Goal: Task Accomplishment & Management: Complete application form

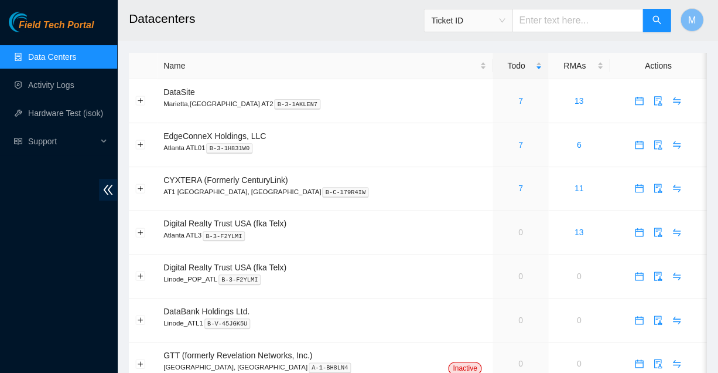
click at [66, 23] on span "Field Tech Portal" at bounding box center [56, 25] width 75 height 11
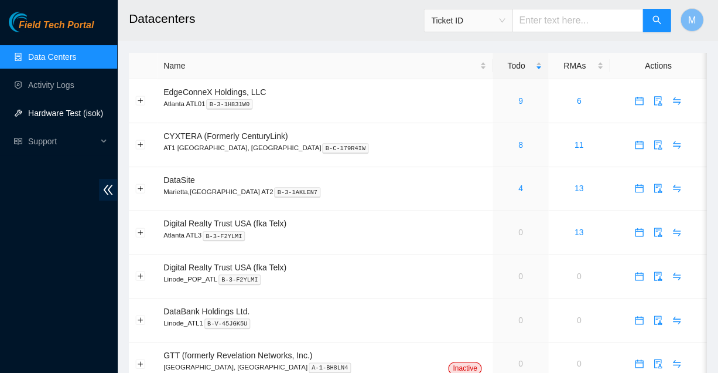
scroll to position [7, 0]
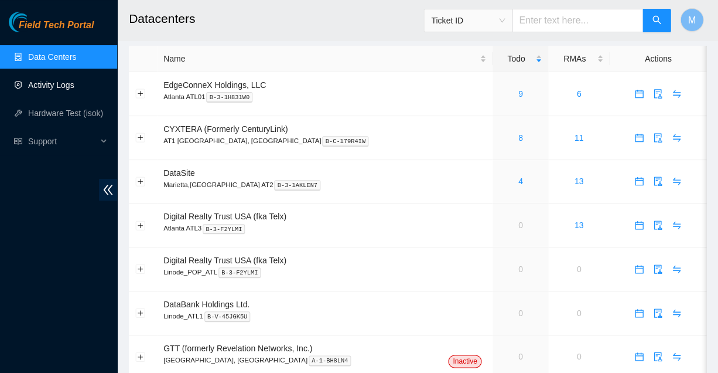
click at [55, 83] on link "Activity Logs" at bounding box center [51, 84] width 46 height 9
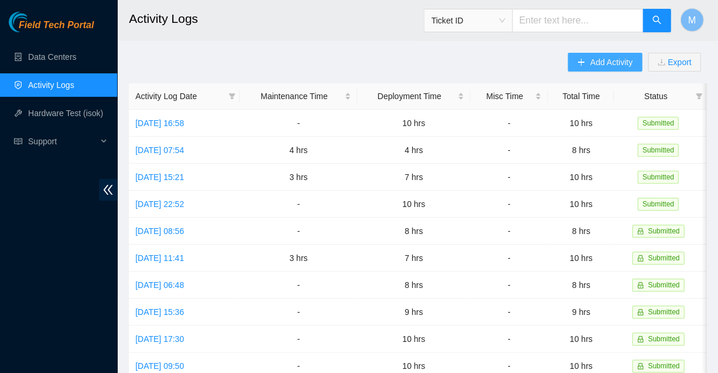
click at [607, 60] on span "Add Activity" at bounding box center [611, 62] width 42 height 13
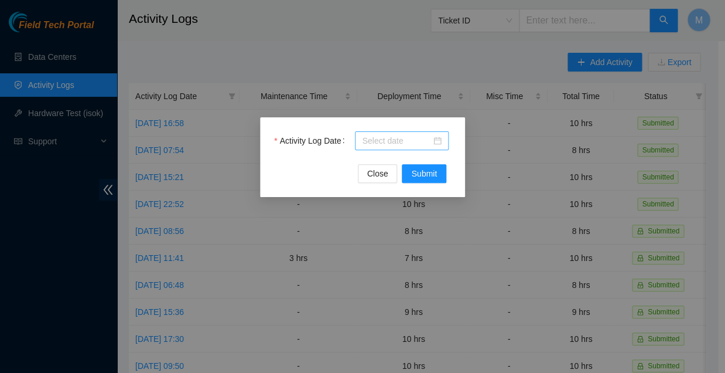
click at [436, 137] on div at bounding box center [402, 140] width 80 height 13
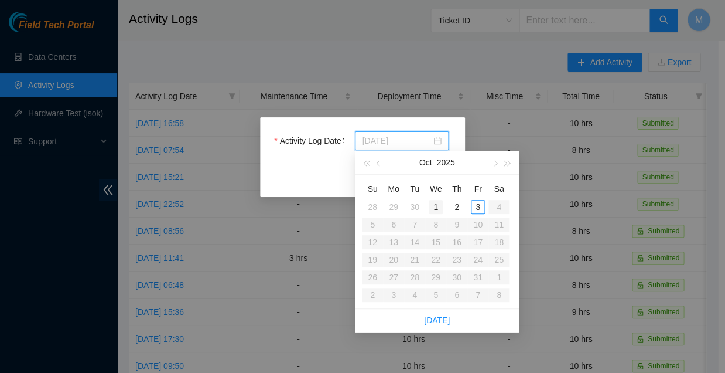
type input "2025-10-01"
type input "2025-10-02"
type input "2025-10-03"
click at [477, 200] on div "3" at bounding box center [478, 207] width 14 height 14
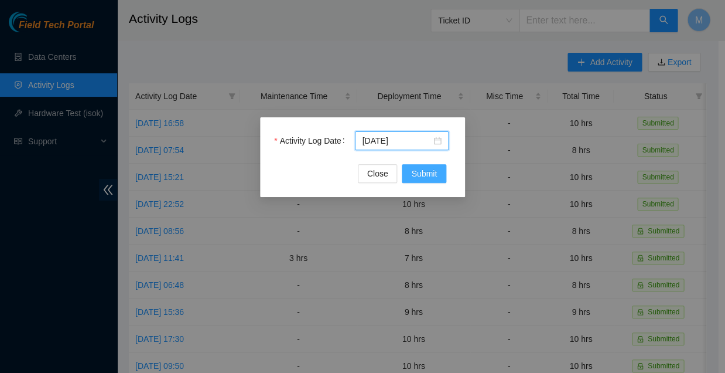
click at [422, 171] on span "Submit" at bounding box center [424, 173] width 26 height 13
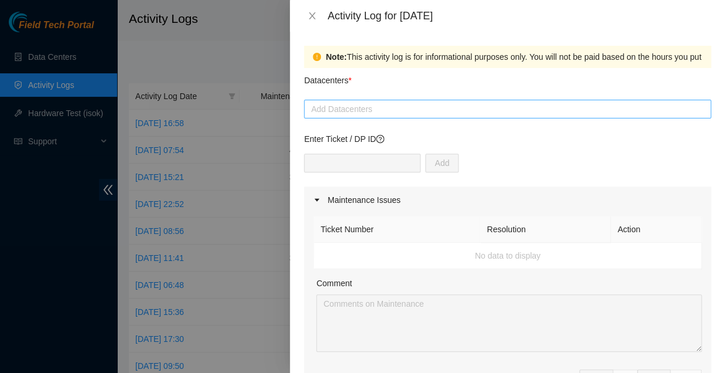
click at [352, 102] on div at bounding box center [507, 109] width 401 height 14
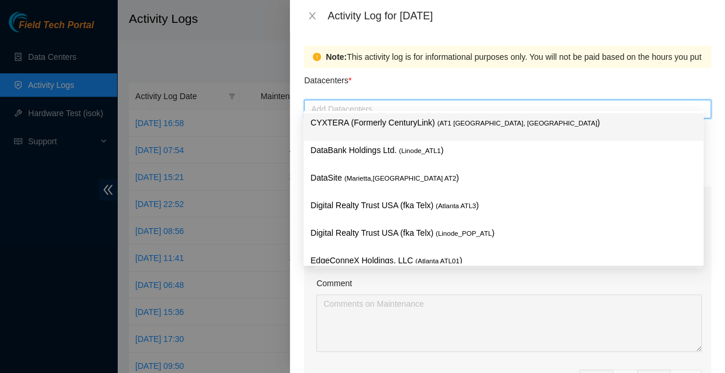
click at [357, 118] on p "CYXTERA (Formerly CenturyLink) ( AT1 Atlanta, GA )" at bounding box center [503, 122] width 386 height 13
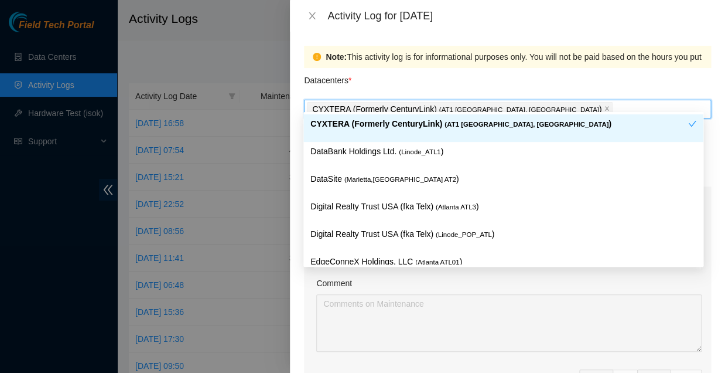
click at [496, 73] on div "Datacenters *" at bounding box center [507, 84] width 407 height 32
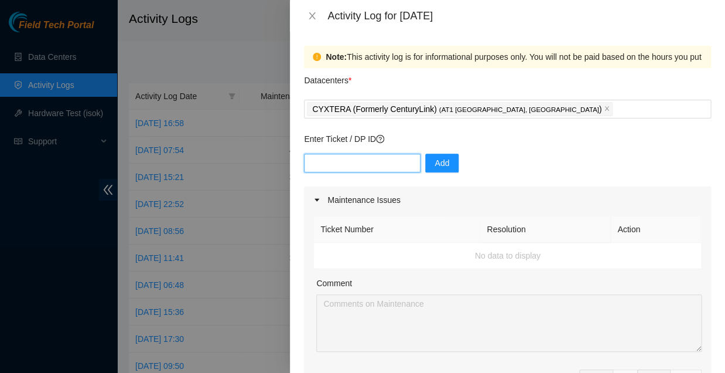
click at [365, 153] on input "text" at bounding box center [362, 162] width 117 height 19
type input "dp83834"
click at [435, 156] on span "Add" at bounding box center [442, 162] width 15 height 13
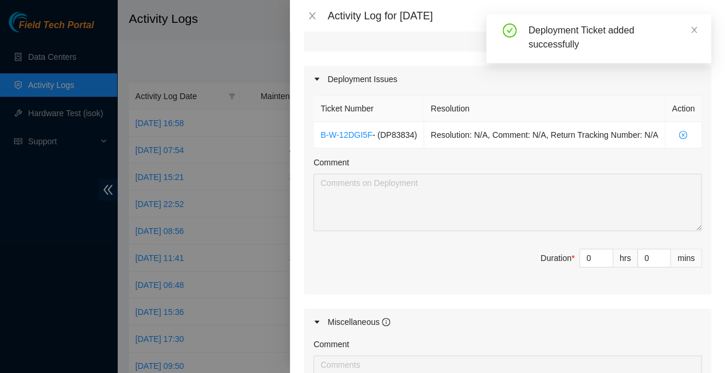
scroll to position [358, 0]
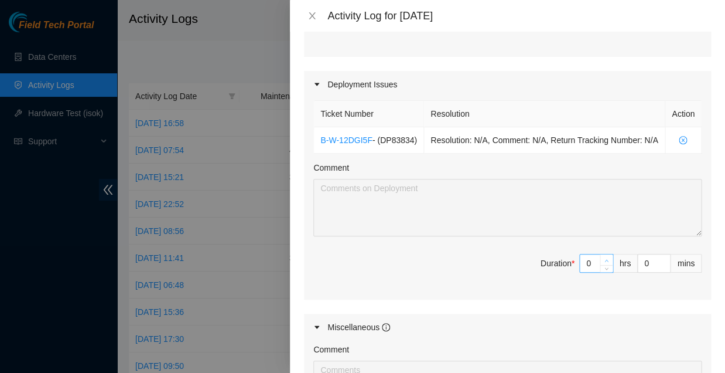
type input "1"
click at [604, 258] on icon "up" at bounding box center [606, 260] width 4 height 4
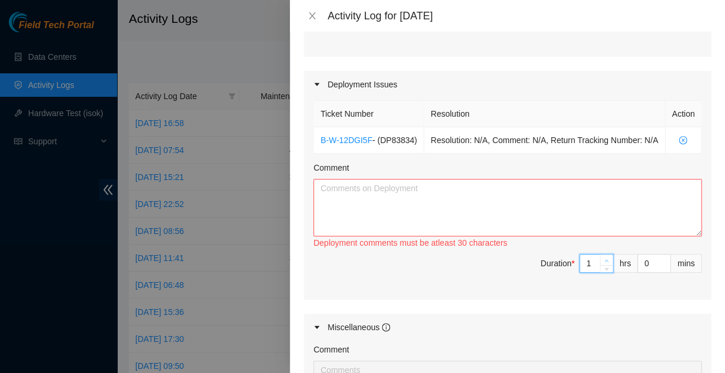
type input "2"
click at [604, 258] on icon "up" at bounding box center [606, 260] width 4 height 4
type input "3"
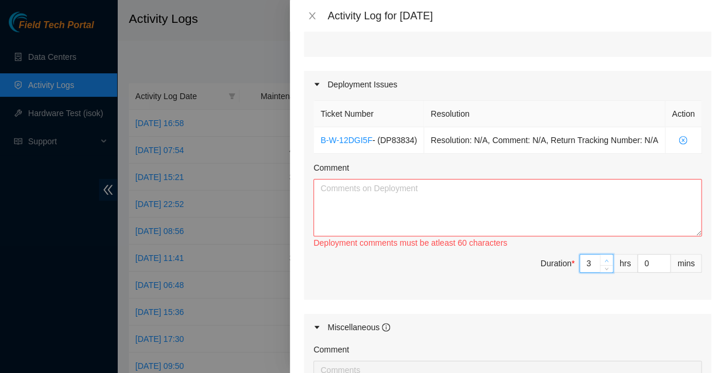
click at [604, 258] on icon "up" at bounding box center [606, 260] width 4 height 4
type input "4"
click at [604, 258] on icon "up" at bounding box center [606, 260] width 4 height 4
click at [647, 254] on input "0" at bounding box center [654, 263] width 32 height 18
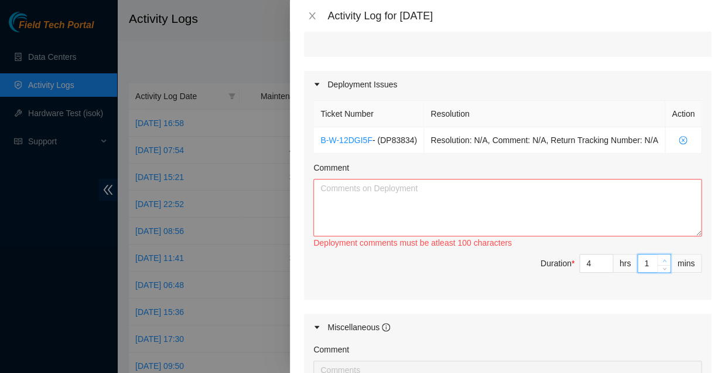
type input "1"
click at [662, 258] on icon "up" at bounding box center [664, 260] width 4 height 4
type input "2"
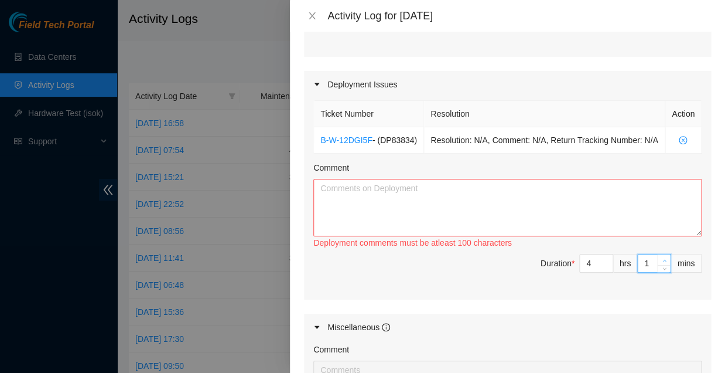
click at [662, 258] on icon "up" at bounding box center [664, 260] width 4 height 4
type input "3"
click at [662, 258] on icon "up" at bounding box center [664, 260] width 4 height 4
type input "4"
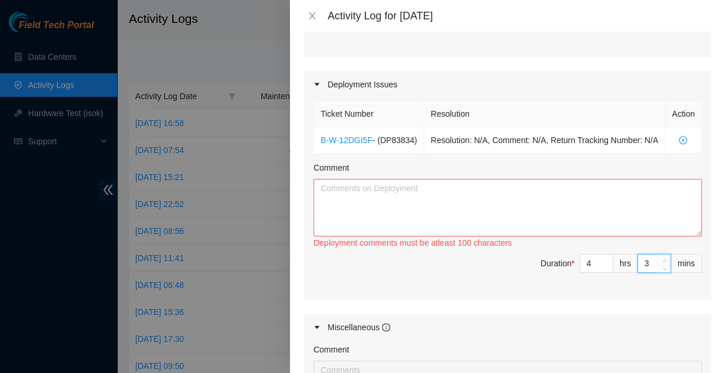
type input "4"
click at [662, 258] on icon "up" at bounding box center [664, 260] width 4 height 4
type input "5"
click at [662, 258] on icon "up" at bounding box center [664, 260] width 4 height 4
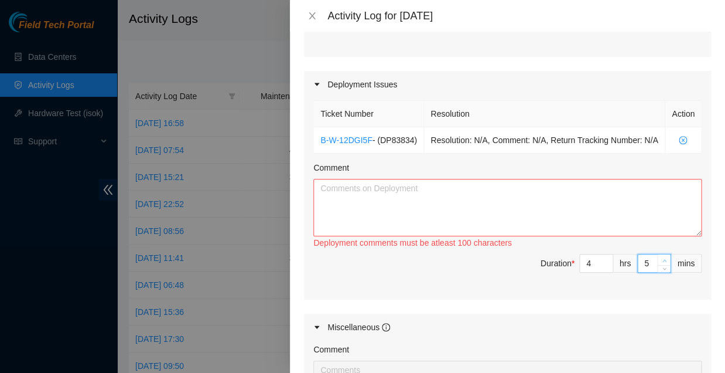
type input "6"
click at [662, 258] on icon "up" at bounding box center [664, 260] width 4 height 4
type input "7"
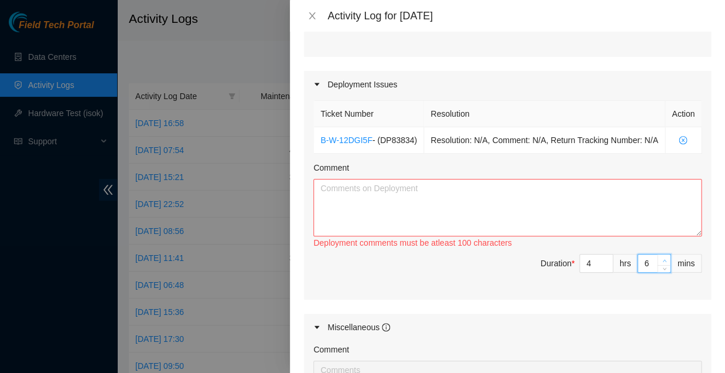
click at [662, 258] on icon "up" at bounding box center [664, 260] width 4 height 4
type input "8"
click at [662, 258] on icon "up" at bounding box center [664, 260] width 4 height 4
type input "9"
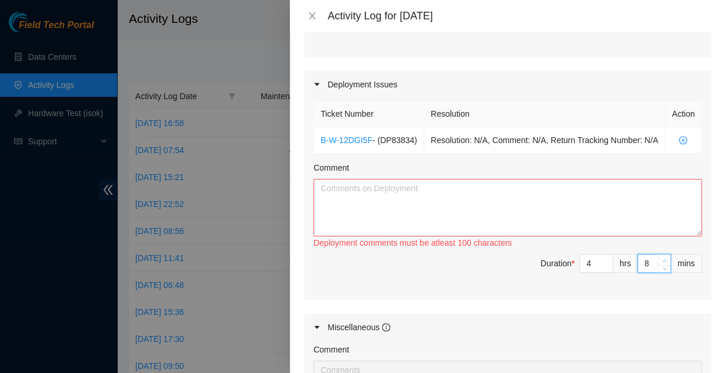
type input "9"
click at [662, 258] on icon "up" at bounding box center [664, 260] width 4 height 4
type input "10"
click at [662, 258] on icon "up" at bounding box center [664, 260] width 4 height 4
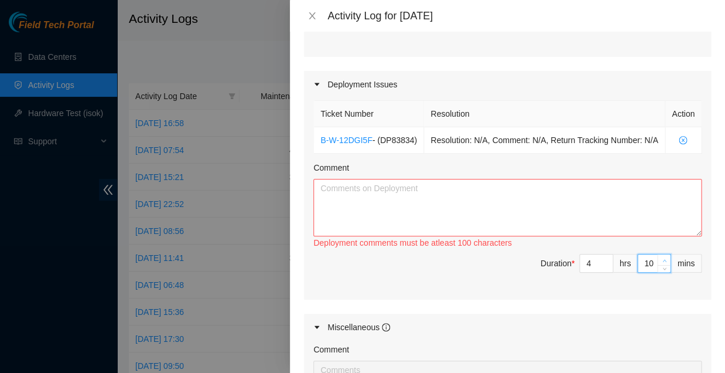
type input "11"
click at [662, 258] on icon "up" at bounding box center [664, 260] width 4 height 4
type input "12"
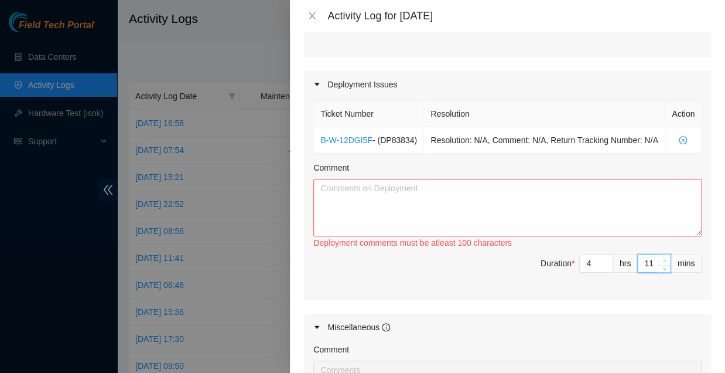
click at [662, 258] on icon "up" at bounding box center [664, 260] width 4 height 4
type input "13"
click at [662, 258] on icon "up" at bounding box center [664, 260] width 4 height 4
type input "14"
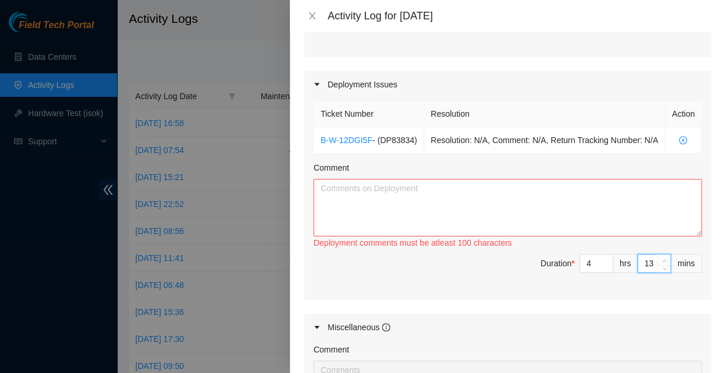
type input "14"
click at [662, 258] on icon "up" at bounding box center [664, 260] width 4 height 4
type input "15"
click at [662, 258] on icon "up" at bounding box center [664, 260] width 4 height 4
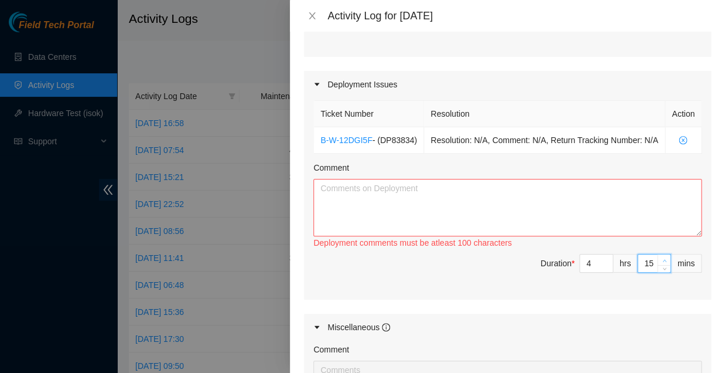
type input "16"
click at [662, 258] on icon "up" at bounding box center [664, 260] width 4 height 4
type input "17"
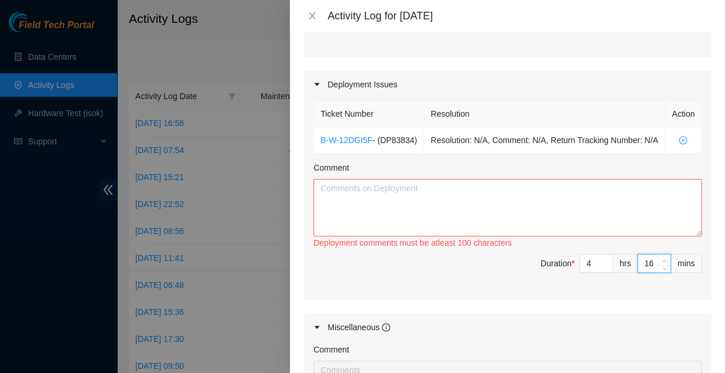
click at [662, 258] on icon "up" at bounding box center [664, 260] width 4 height 4
type input "18"
click at [662, 258] on icon "up" at bounding box center [664, 260] width 4 height 4
type input "19"
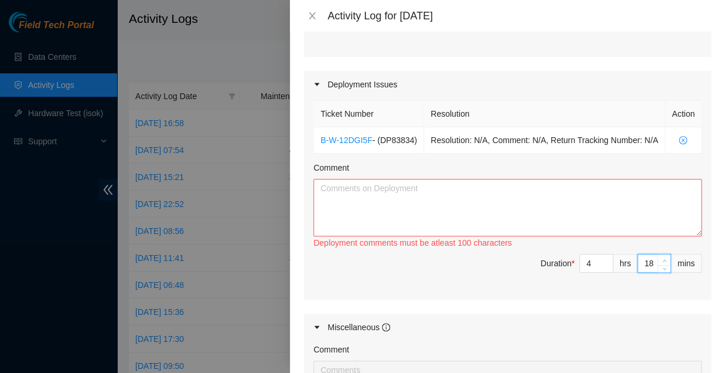
type input "19"
click at [662, 258] on icon "up" at bounding box center [664, 260] width 4 height 4
type input "20"
click at [662, 258] on icon "up" at bounding box center [664, 260] width 4 height 4
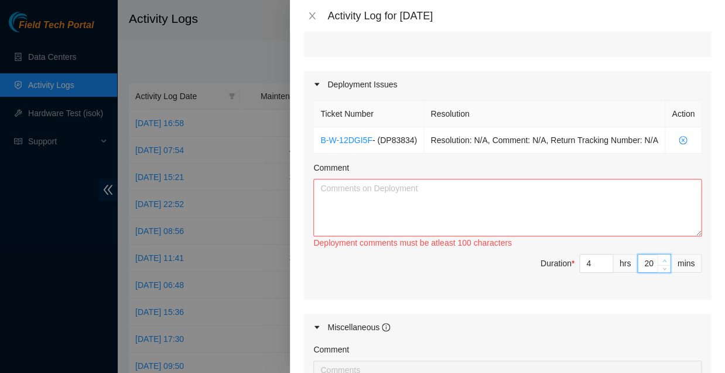
type input "21"
click at [662, 258] on icon "up" at bounding box center [664, 260] width 4 height 4
type input "22"
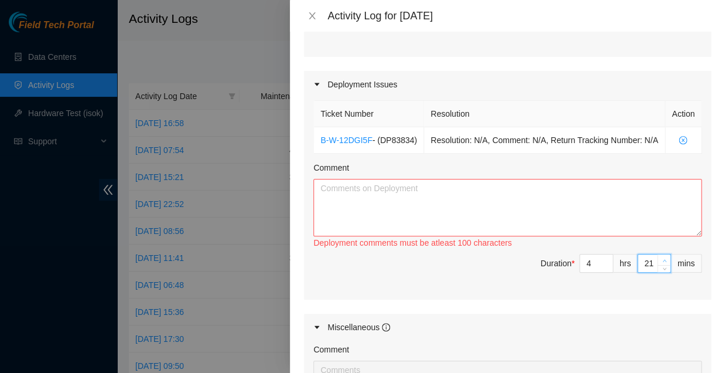
click at [662, 258] on icon "up" at bounding box center [664, 260] width 4 height 4
type input "23"
click at [662, 258] on icon "up" at bounding box center [664, 260] width 4 height 4
type input "24"
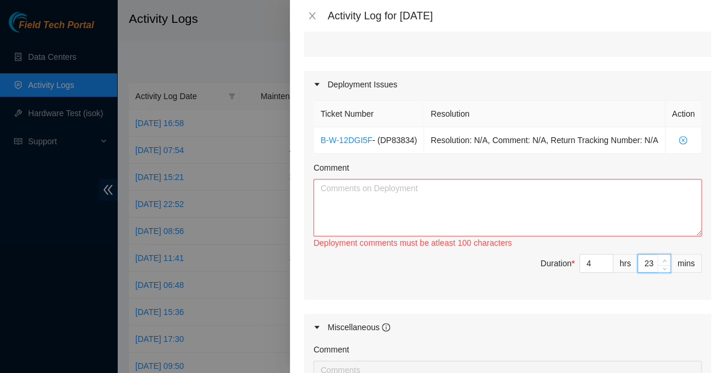
type input "24"
click at [662, 258] on icon "up" at bounding box center [664, 260] width 4 height 4
type input "25"
click at [662, 258] on icon "up" at bounding box center [664, 260] width 4 height 4
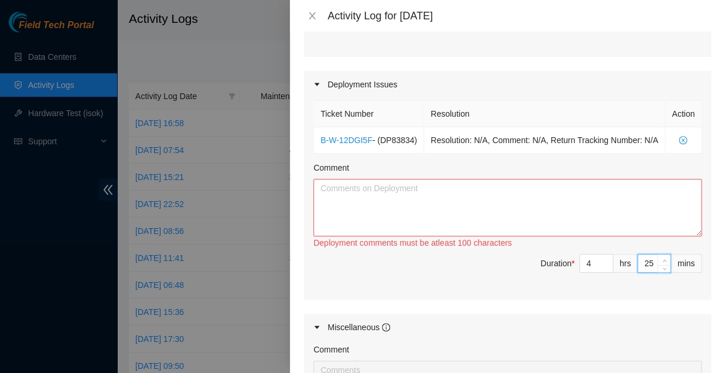
type input "26"
click at [662, 258] on icon "up" at bounding box center [664, 260] width 4 height 4
type input "27"
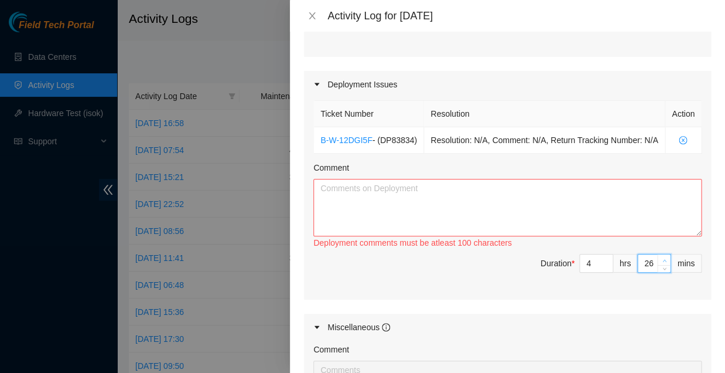
click at [662, 258] on icon "up" at bounding box center [664, 260] width 4 height 4
type input "28"
click at [662, 258] on icon "up" at bounding box center [664, 260] width 4 height 4
type input "29"
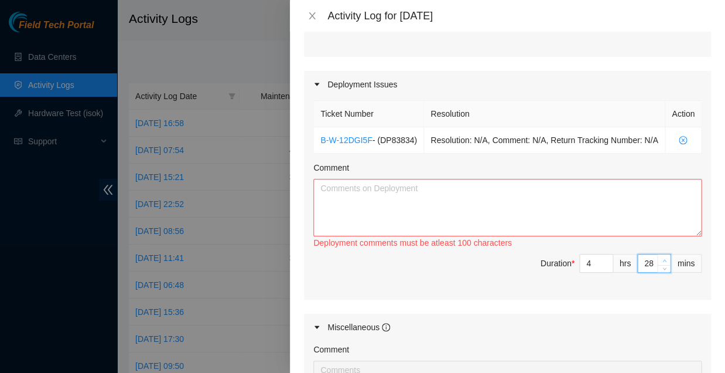
type input "29"
click at [662, 258] on icon "up" at bounding box center [664, 260] width 4 height 4
type input "30"
click at [662, 258] on icon "up" at bounding box center [664, 260] width 4 height 4
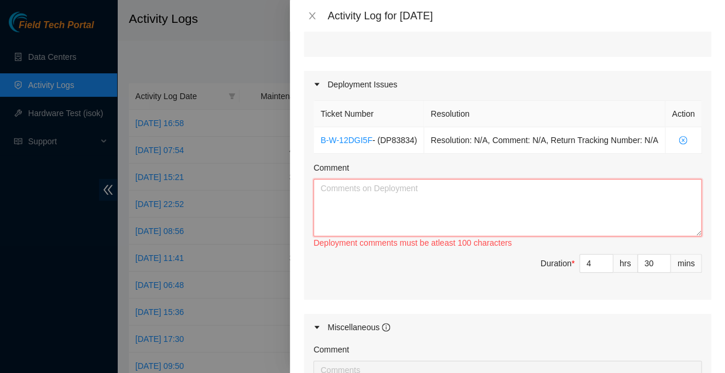
click at [375, 179] on textarea "Comment" at bounding box center [507, 207] width 388 height 57
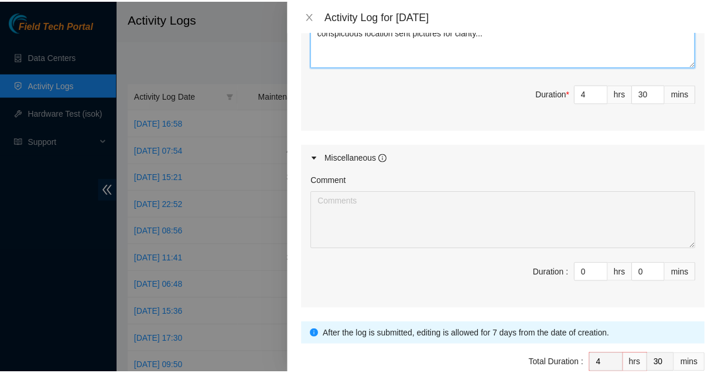
scroll to position [527, 0]
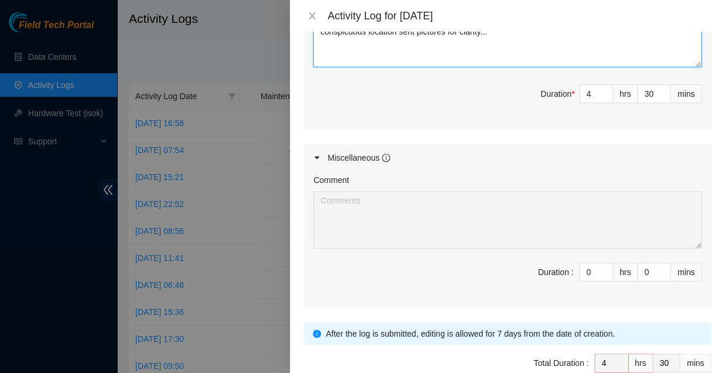
type textarea "Completed cable runs and labeled cages for clarity also identified correct opti…"
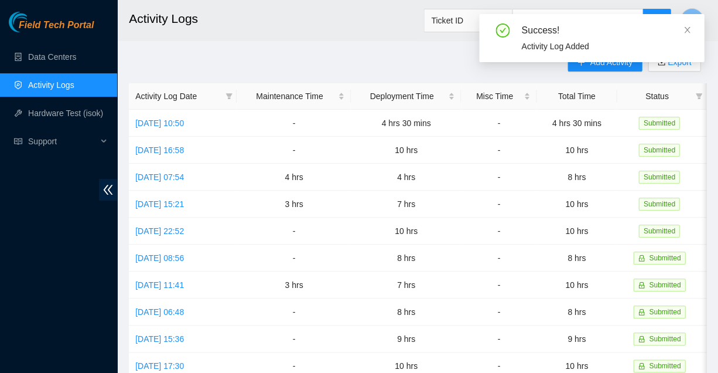
click at [289, 31] on h2 "Activity Logs" at bounding box center [372, 18] width 486 height 37
click at [687, 27] on icon "close" at bounding box center [687, 30] width 8 height 8
